Goal: Task Accomplishment & Management: Manage account settings

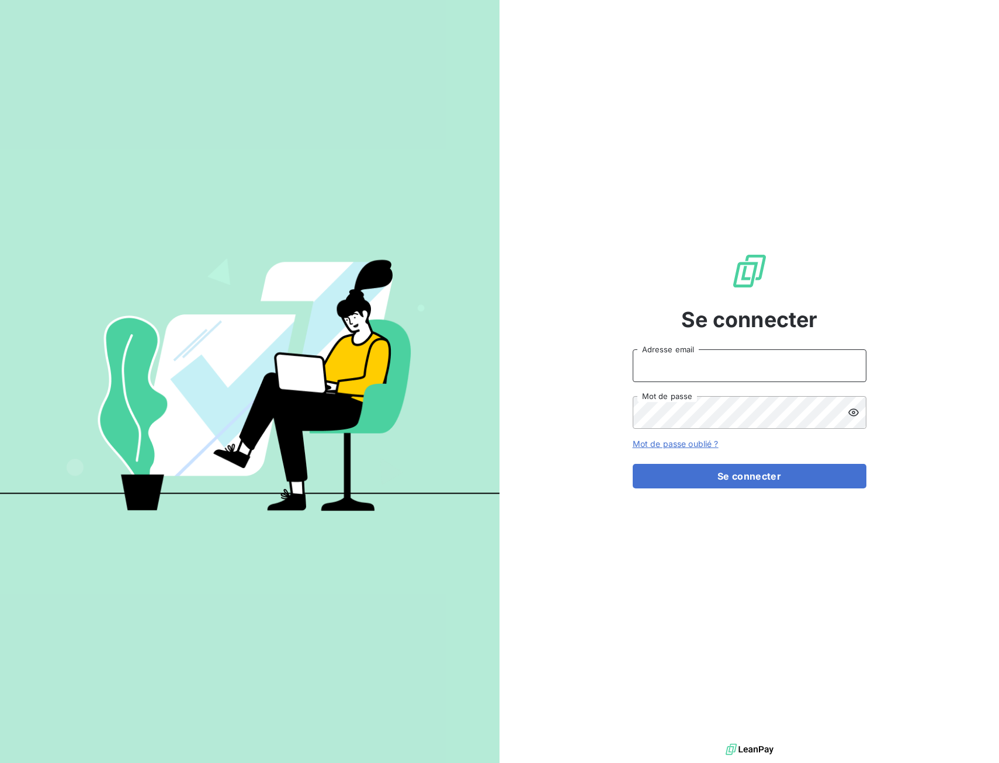
type input "kmarimoutou@recci.fr"
click at [743, 462] on form "kmarimoutou@recci.fr Adresse email Mot de passe Mot de passe oublié ? Se connec…" at bounding box center [750, 419] width 234 height 139
click at [741, 469] on button "Se connecter" at bounding box center [750, 476] width 234 height 25
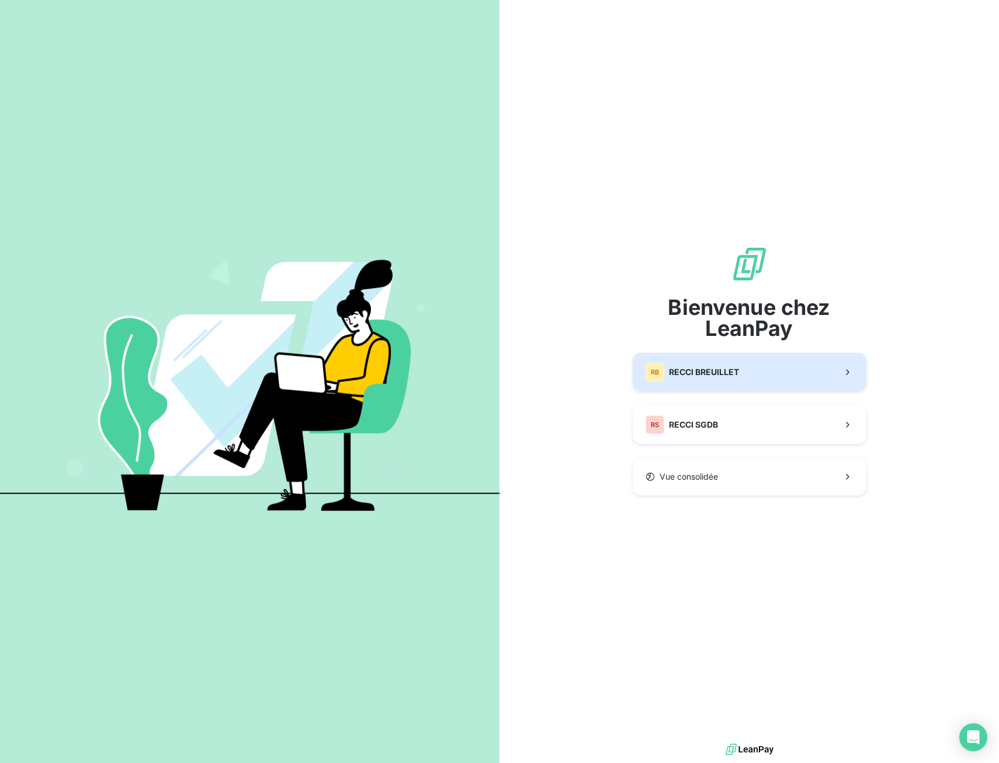
click at [777, 385] on button "[PERSON_NAME] BREUILLET" at bounding box center [750, 372] width 234 height 39
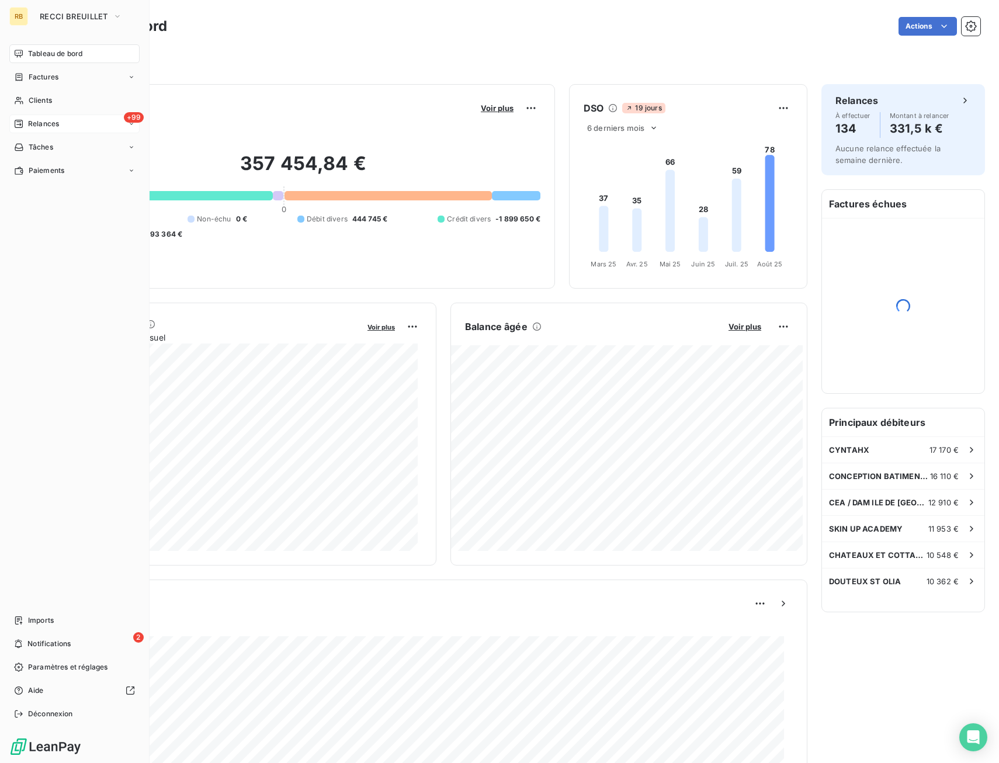
click at [18, 124] on icon at bounding box center [19, 124] width 8 height 8
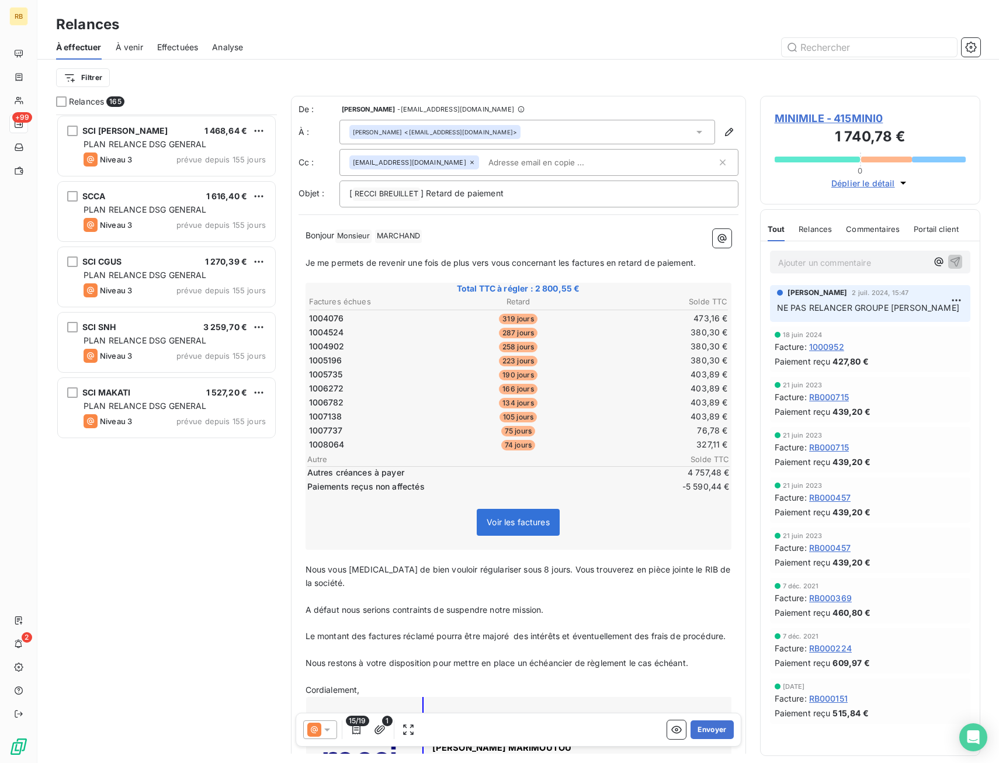
scroll to position [4501, 0]
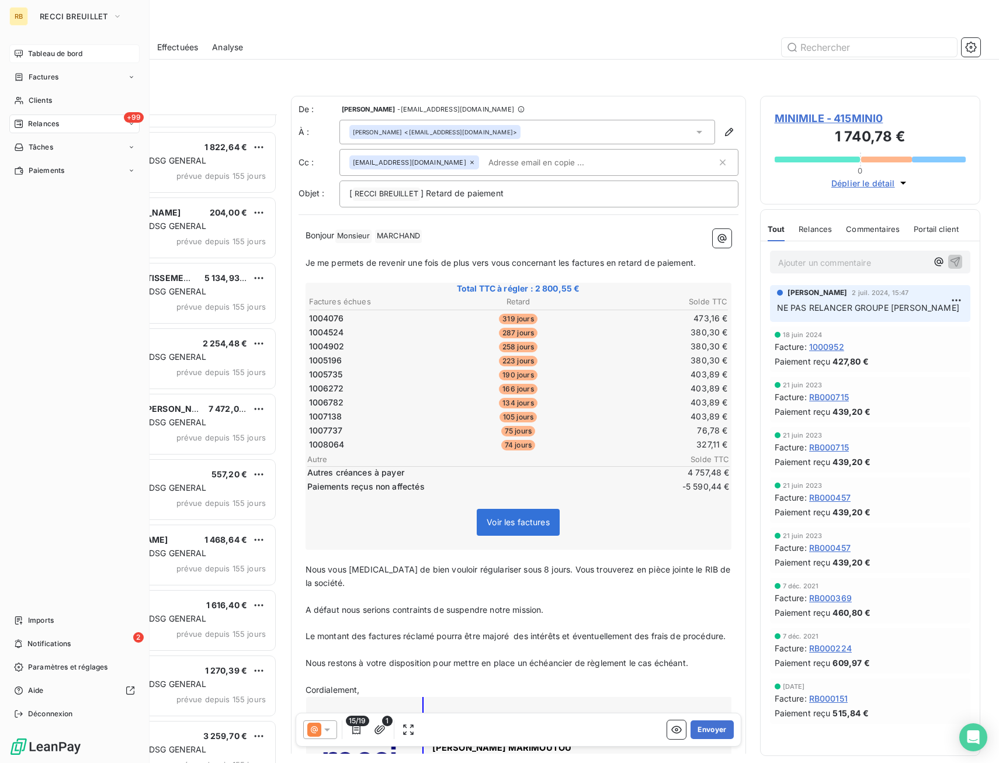
click at [49, 49] on span "Tableau de bord" at bounding box center [55, 54] width 54 height 11
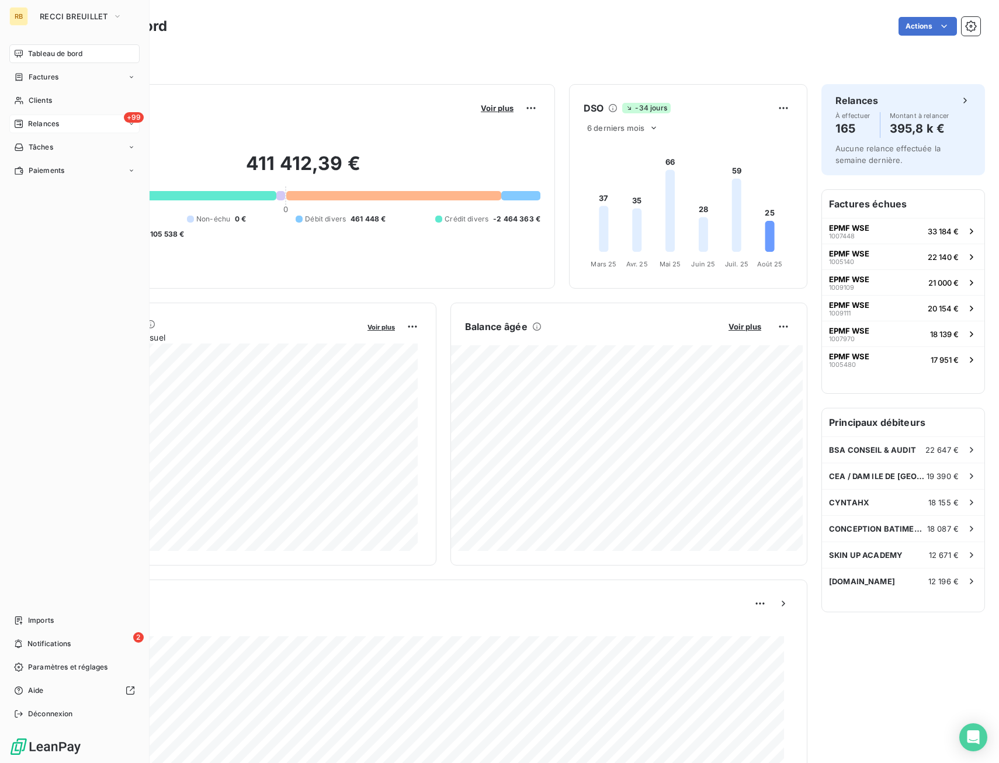
click at [61, 122] on div "+99 Relances" at bounding box center [74, 124] width 130 height 19
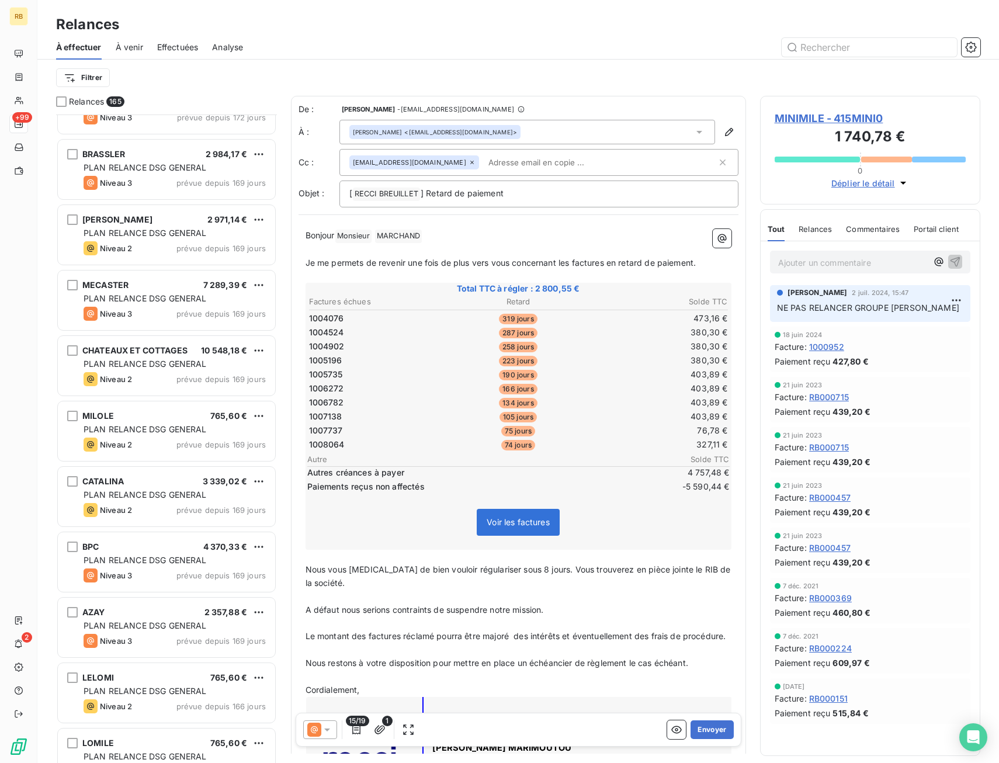
scroll to position [3157, 0]
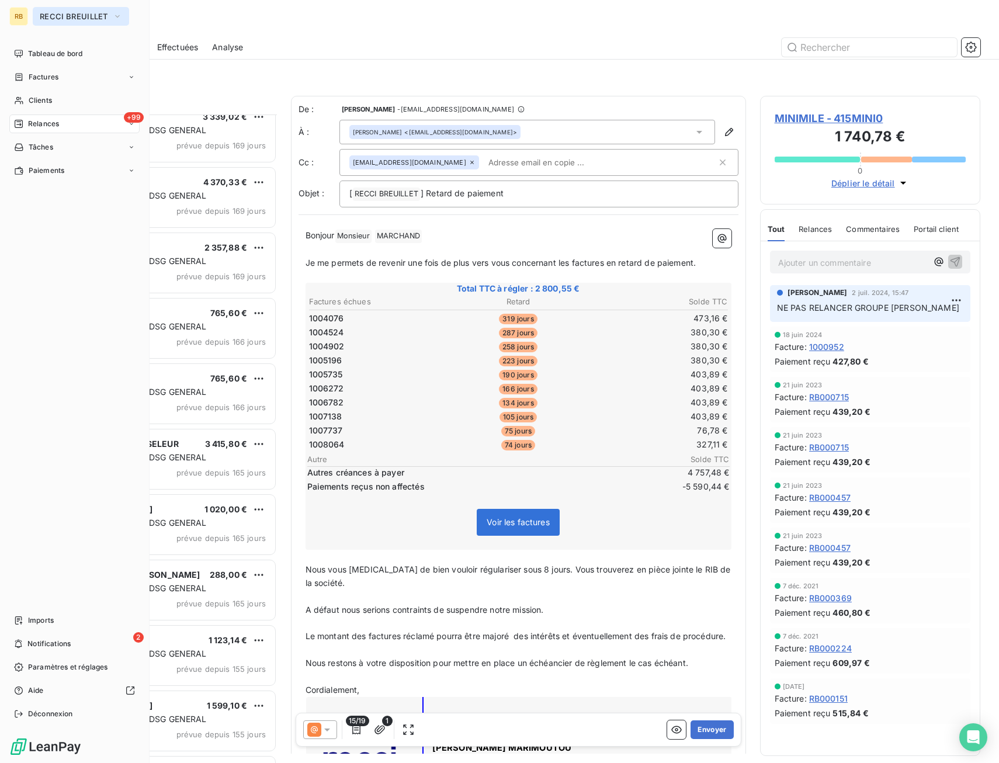
click at [49, 15] on span "RECCI BREUILLET" at bounding box center [74, 16] width 68 height 9
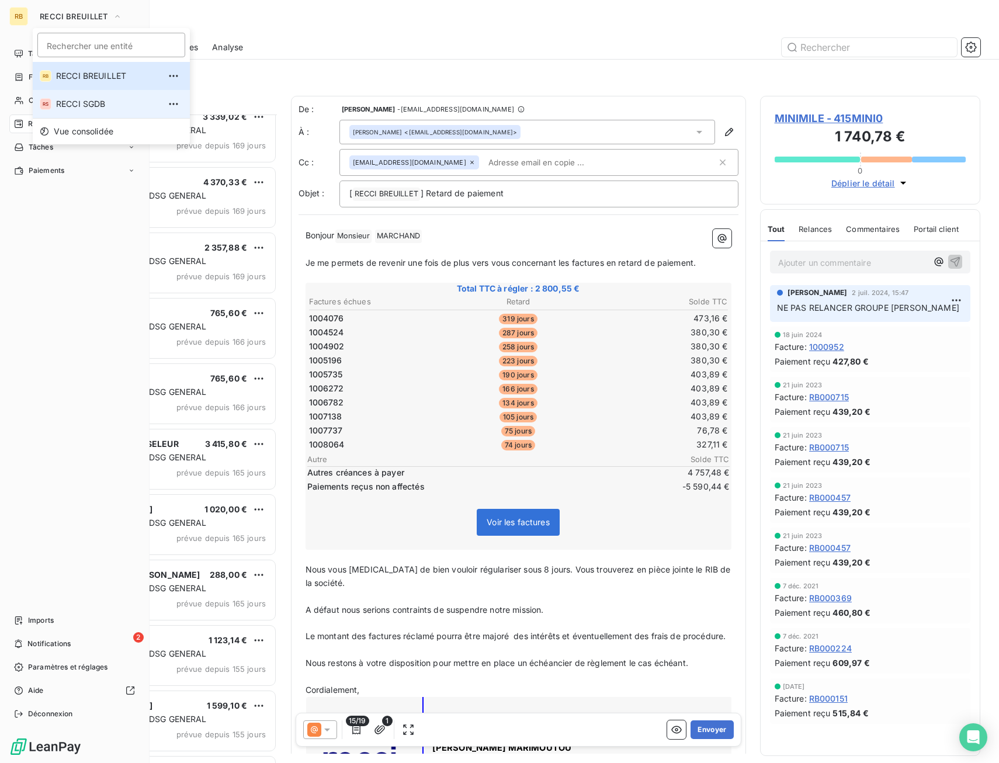
click at [75, 103] on span "RECCI SGDB" at bounding box center [107, 104] width 103 height 12
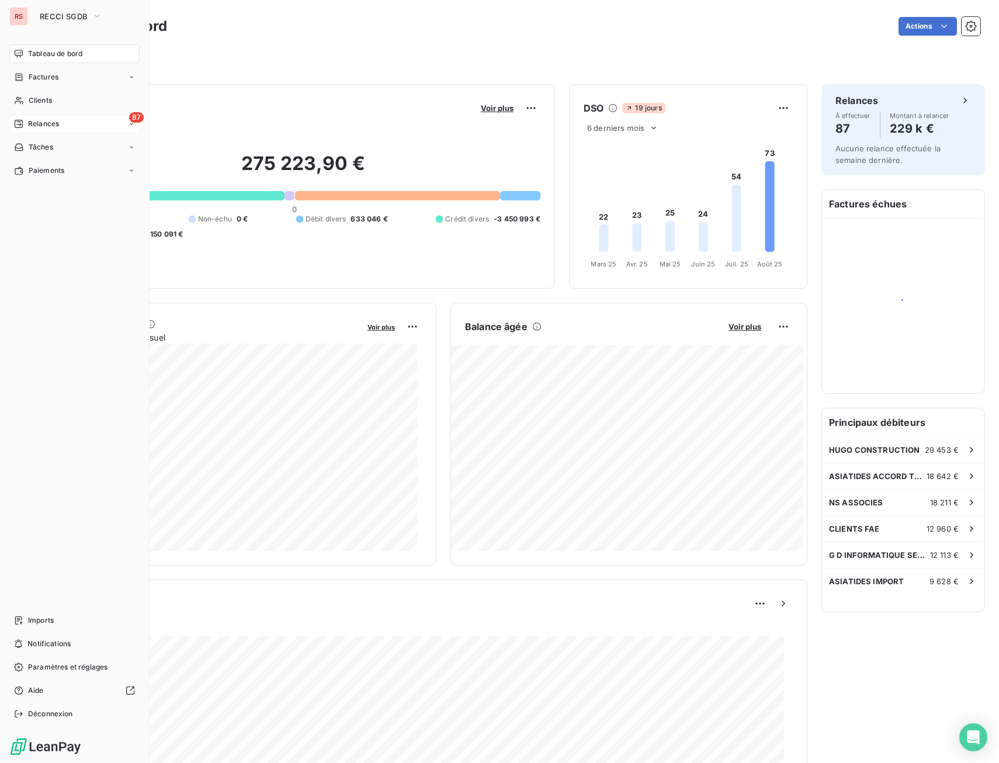
click at [18, 117] on div "87 Relances" at bounding box center [74, 124] width 130 height 19
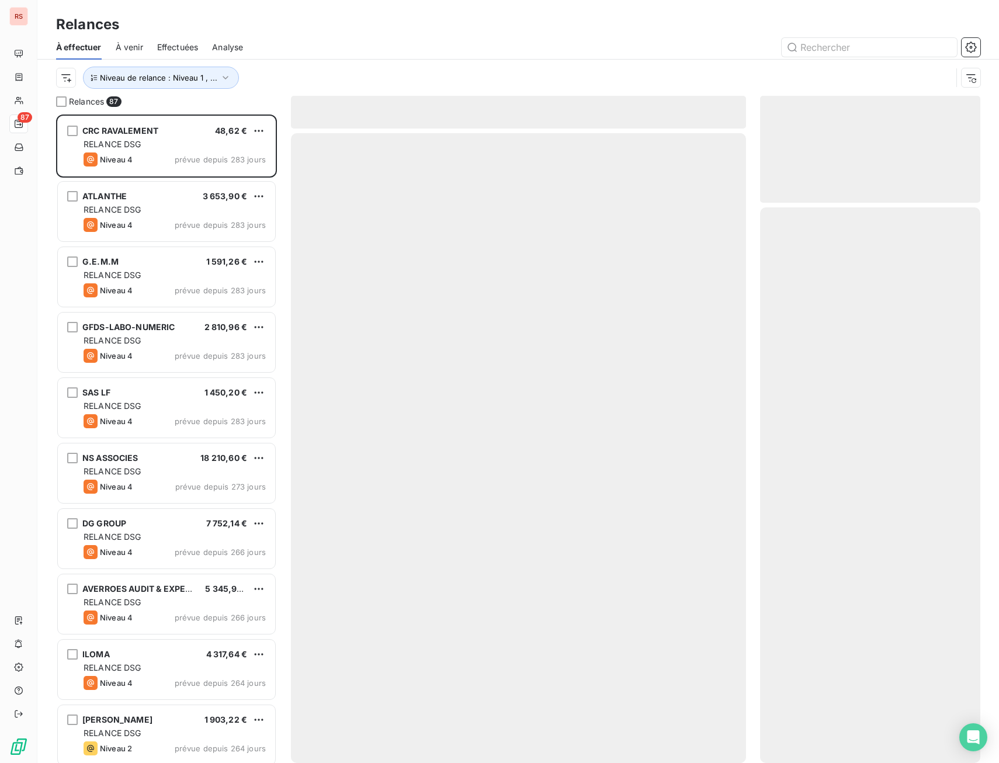
scroll to position [640, 212]
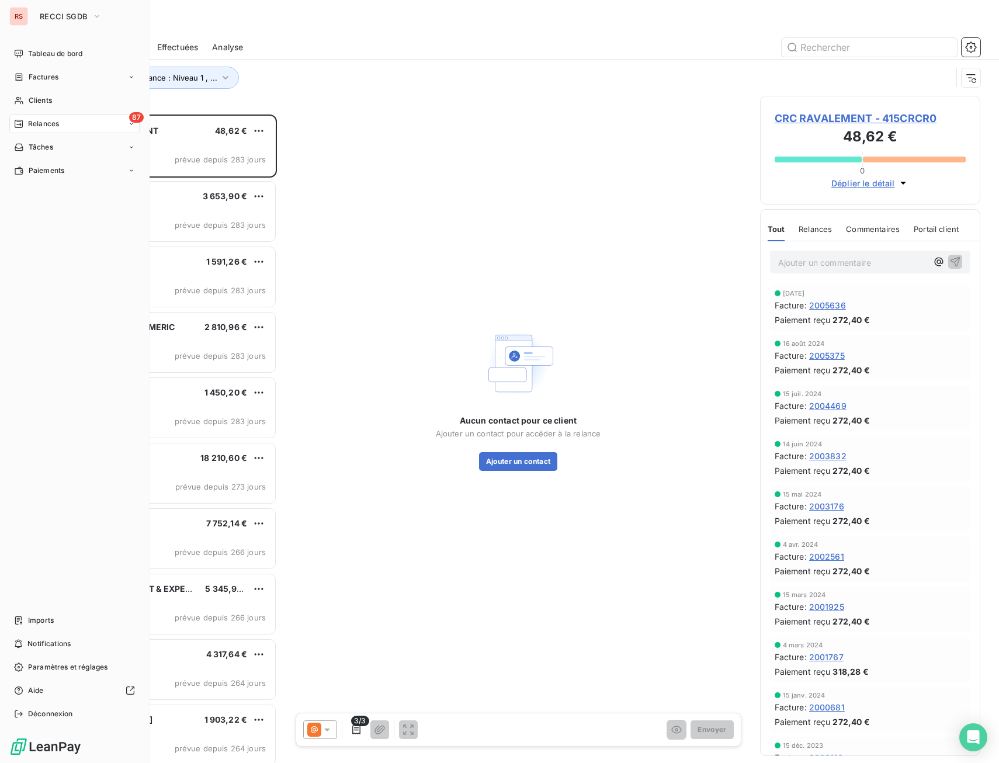
click at [16, 19] on div "RS" at bounding box center [18, 16] width 19 height 19
click at [72, 19] on span "RECCI SGDB" at bounding box center [64, 16] width 48 height 9
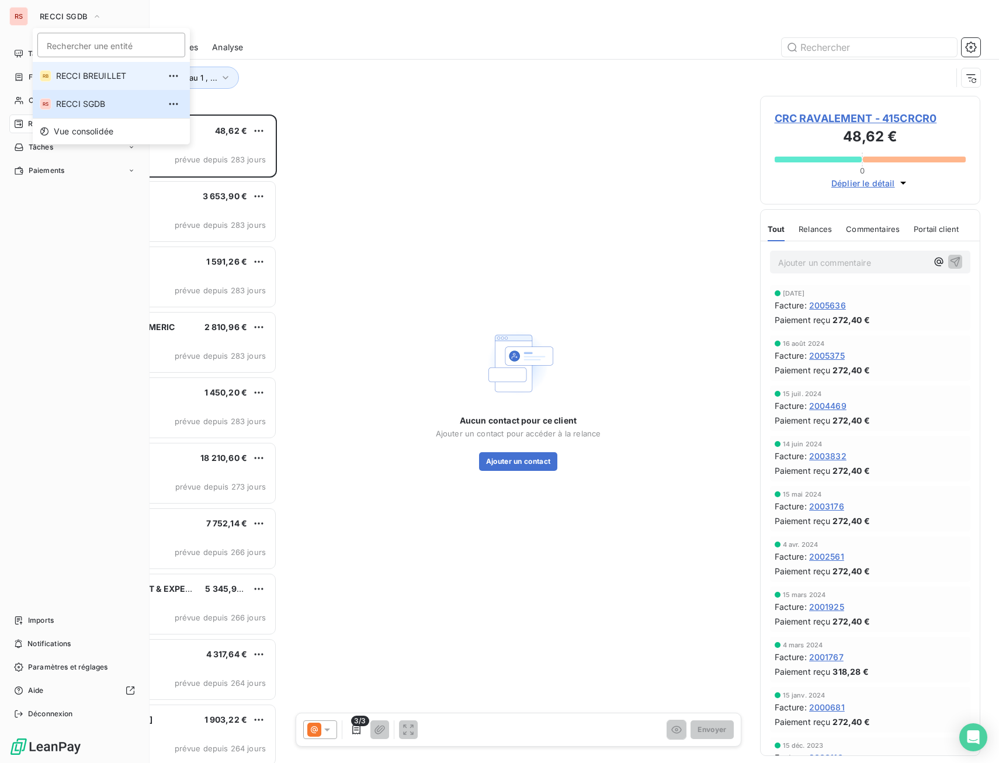
click at [94, 75] on span "RECCI BREUILLET" at bounding box center [107, 76] width 103 height 12
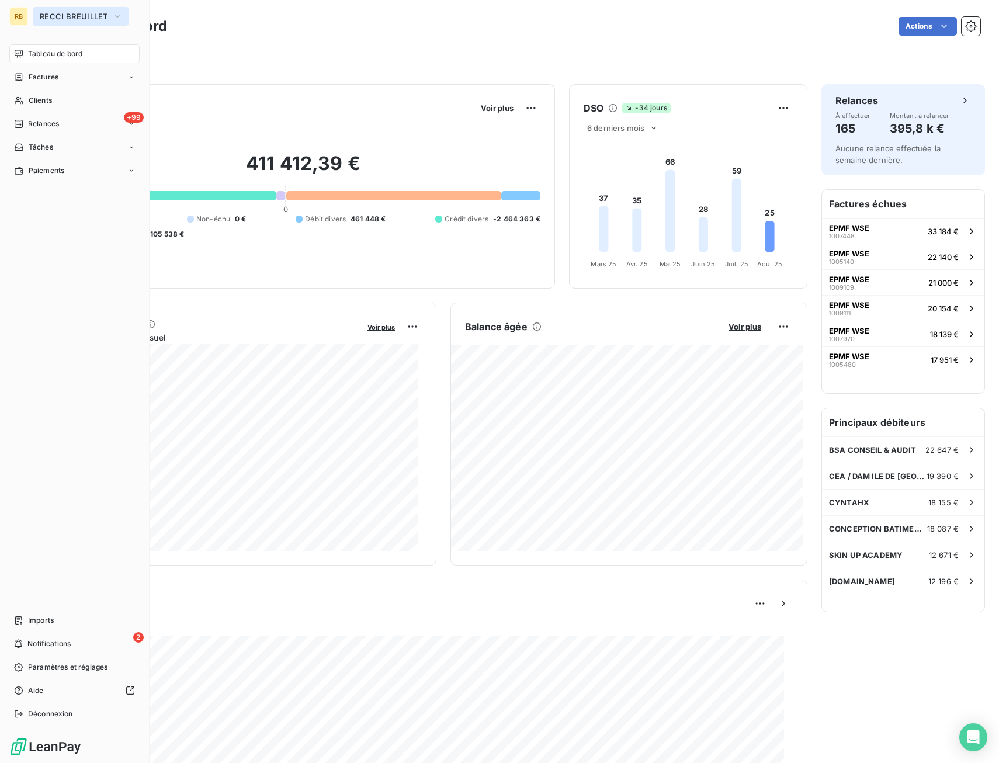
click at [66, 16] on span "RECCI BREUILLET" at bounding box center [74, 16] width 68 height 9
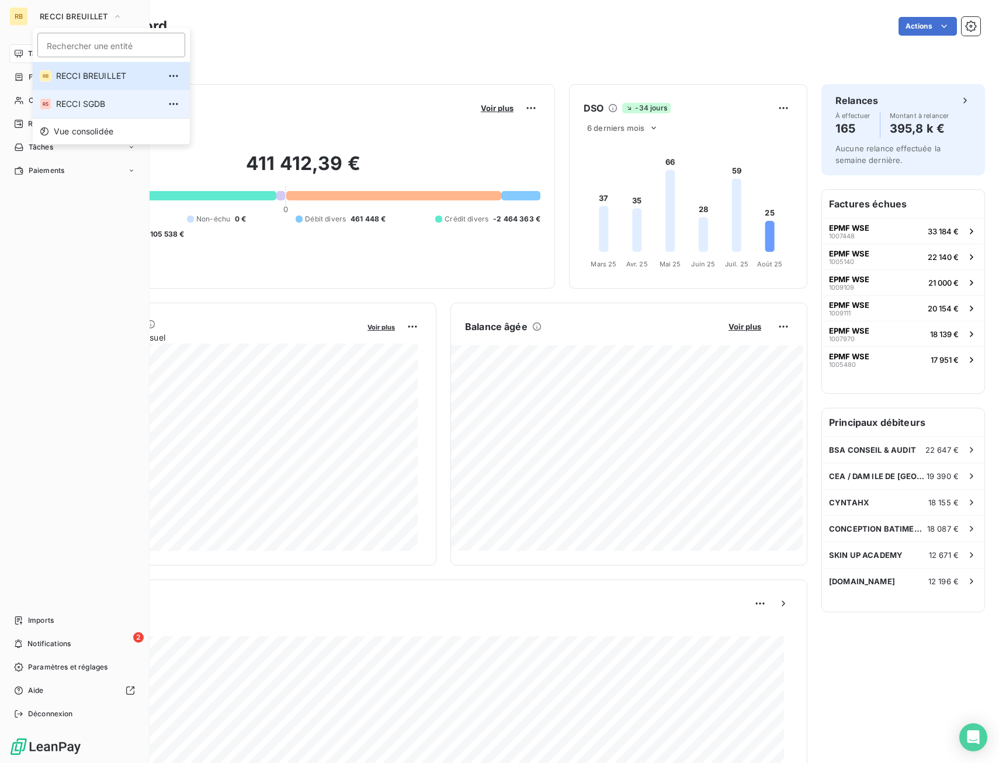
click at [75, 106] on span "RECCI SGDB" at bounding box center [107, 104] width 103 height 12
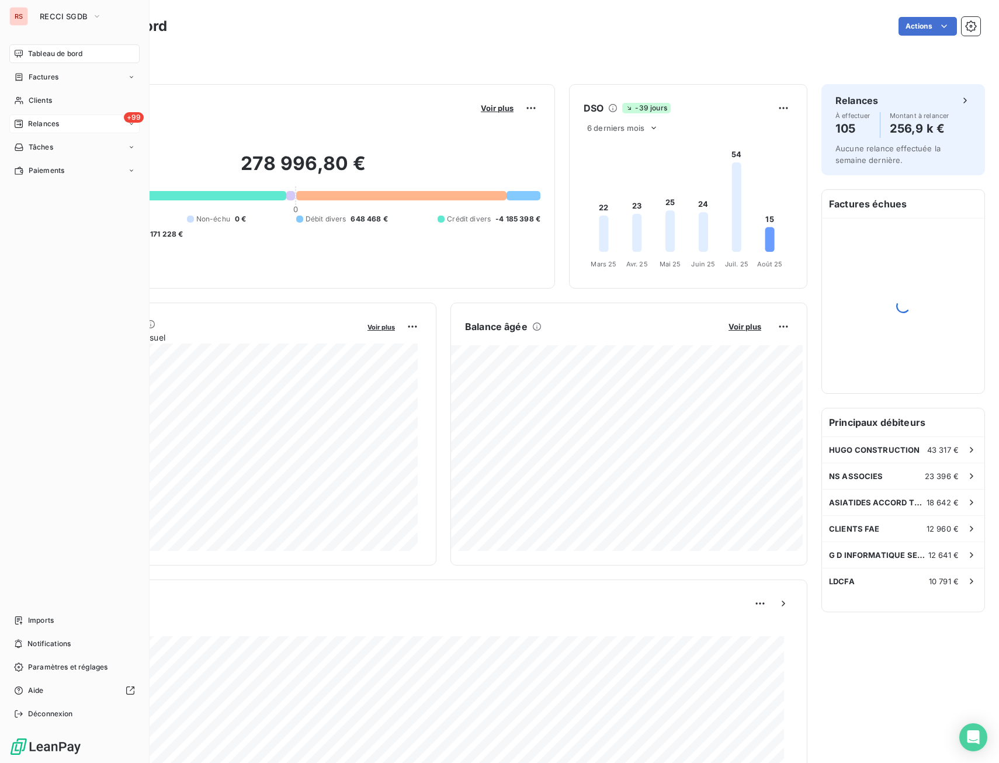
click at [26, 117] on div "+99 Relances" at bounding box center [74, 124] width 130 height 19
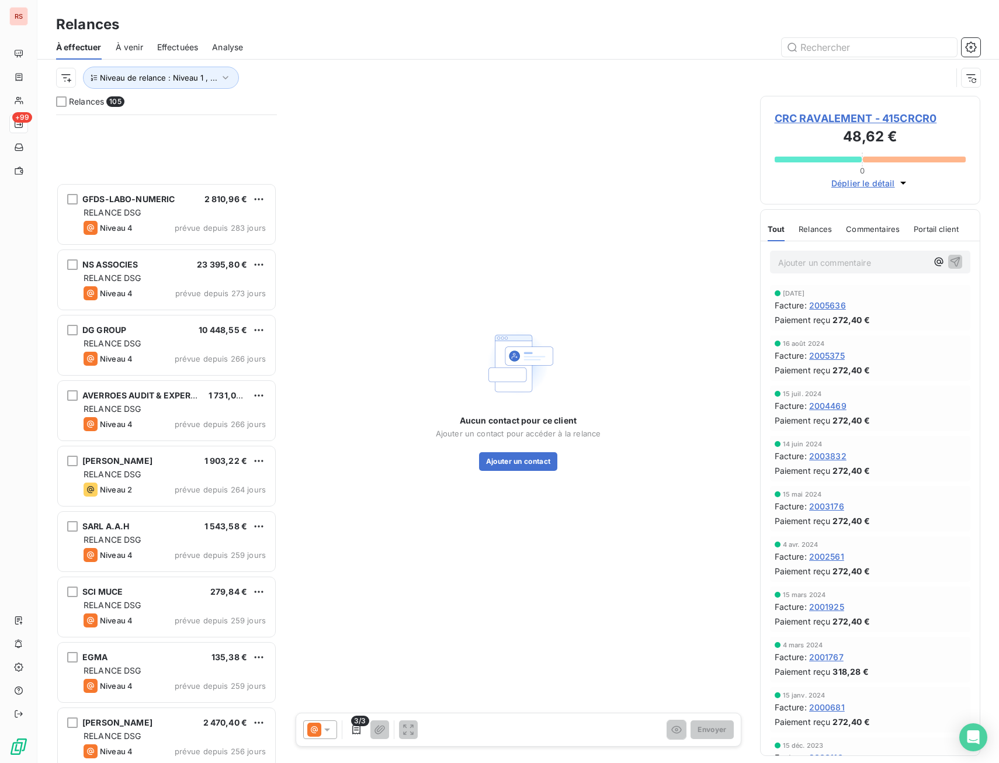
scroll to position [468, 0]
